Goal: Navigation & Orientation: Go to known website

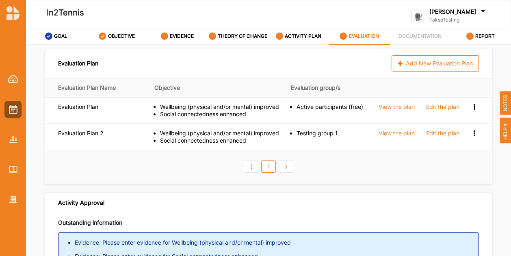
click at [468, 13] on label "[PERSON_NAME]" at bounding box center [453, 11] width 47 height 7
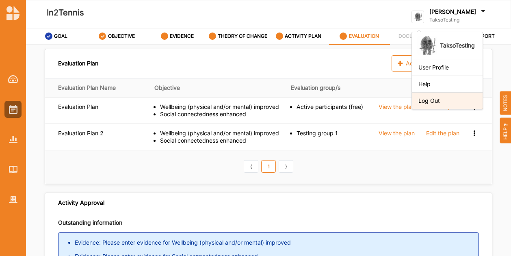
click at [458, 103] on div "Log Out" at bounding box center [448, 100] width 58 height 7
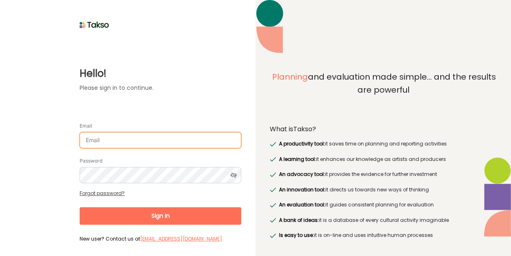
click at [150, 147] on input "Email" at bounding box center [161, 140] width 162 height 16
type input "[EMAIL_ADDRESS][DOMAIN_NAME]"
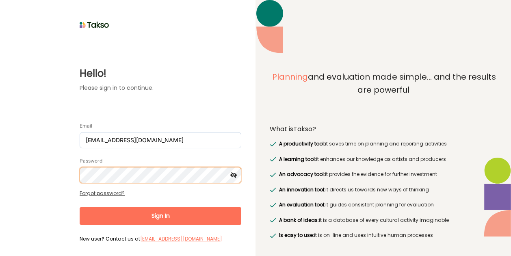
click at [103, 161] on div "Password" at bounding box center [161, 170] width 162 height 27
click at [80, 207] on button "Sign In" at bounding box center [161, 215] width 162 height 17
